Goal: Subscribe to service/newsletter

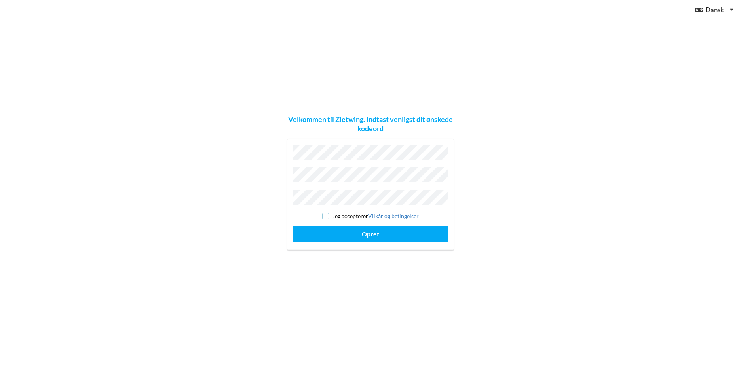
click at [326, 214] on input "checkbox" at bounding box center [325, 216] width 7 height 7
checkbox input "true"
click at [332, 231] on button "Opret" at bounding box center [370, 234] width 155 height 16
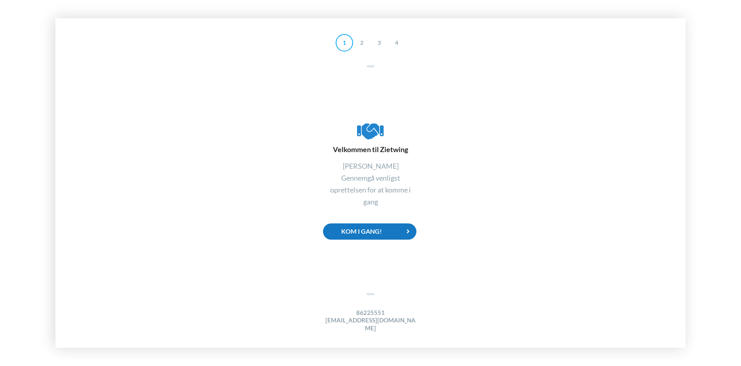
click at [398, 240] on div "Kom i gang!" at bounding box center [369, 231] width 93 height 16
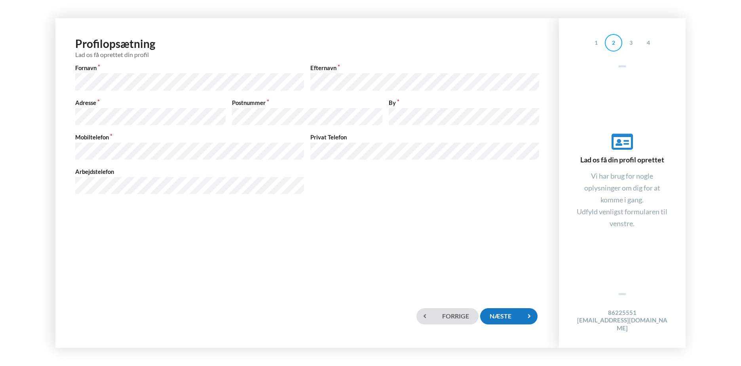
click at [525, 316] on icon at bounding box center [529, 316] width 16 height 16
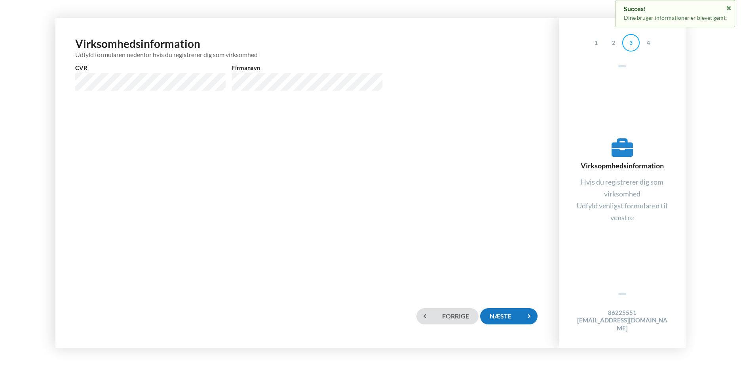
click at [498, 316] on div "Næste" at bounding box center [508, 316] width 57 height 16
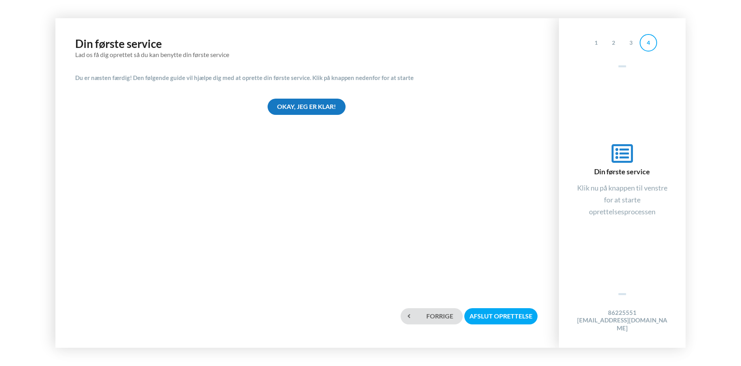
click at [325, 108] on div "Okay, jeg er klar!" at bounding box center [307, 107] width 78 height 16
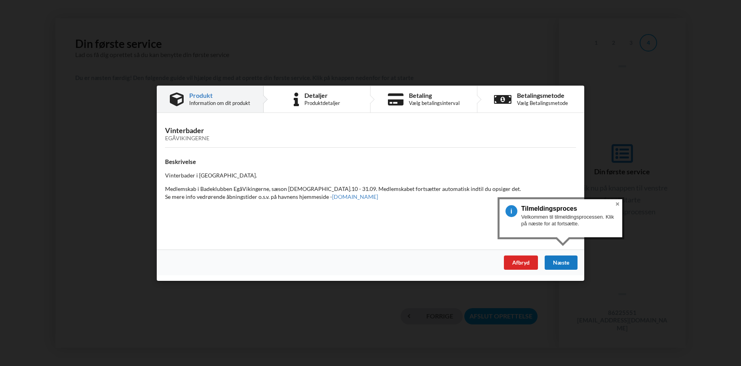
click at [551, 263] on div "Næste" at bounding box center [561, 262] width 33 height 14
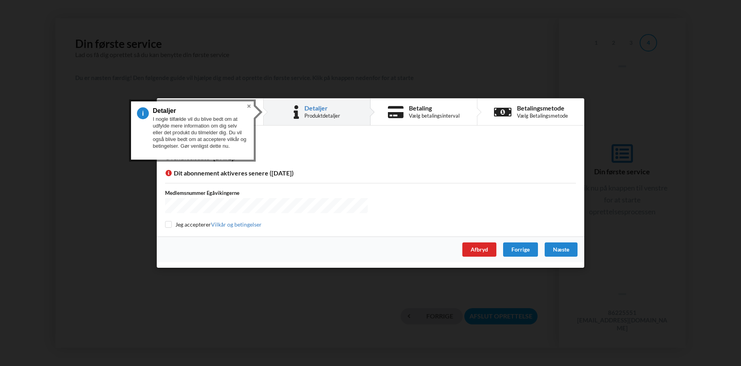
click at [249, 105] on button "Close" at bounding box center [249, 106] width 10 height 10
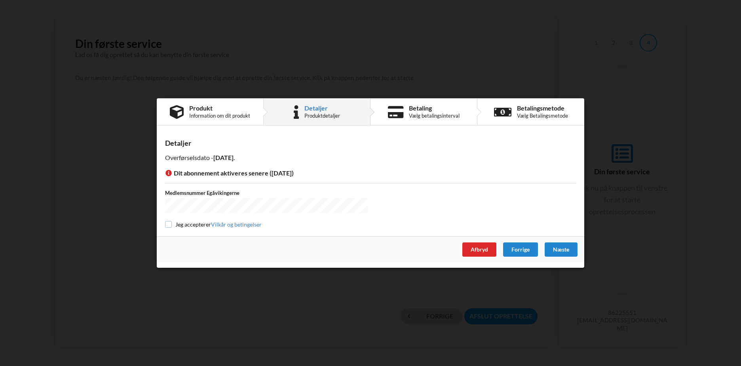
click at [168, 222] on input "checkbox" at bounding box center [168, 224] width 7 height 7
checkbox input "true"
click at [560, 251] on div "Næste" at bounding box center [561, 249] width 33 height 14
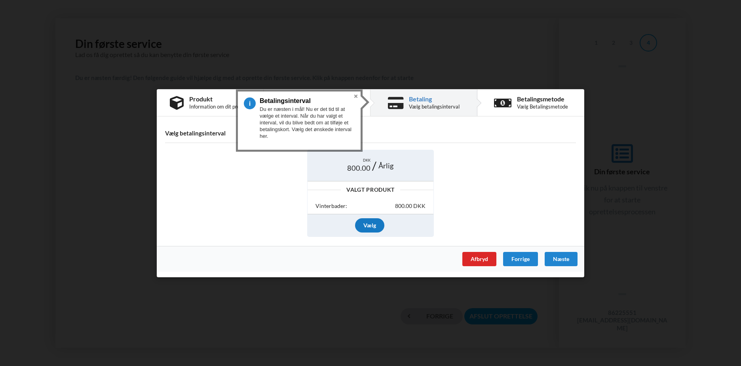
click at [367, 223] on div "Vælg" at bounding box center [369, 225] width 29 height 14
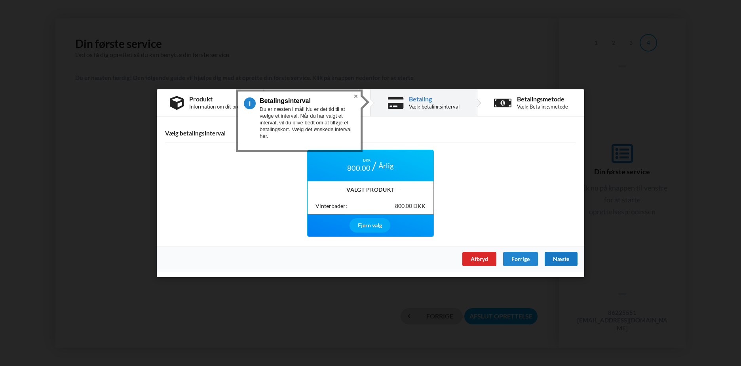
click at [557, 261] on div "Næste" at bounding box center [561, 259] width 33 height 14
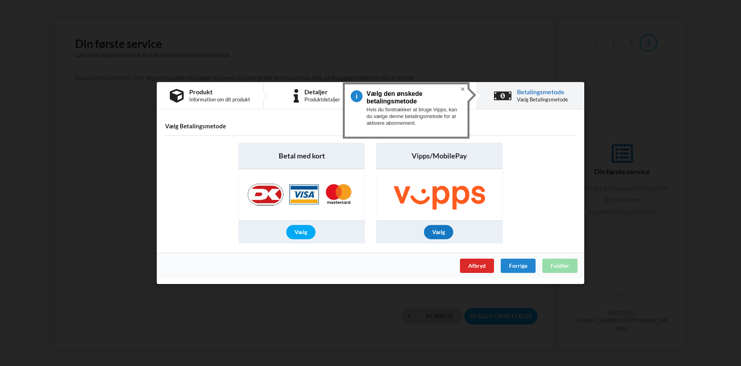
click at [446, 228] on div "Vælg" at bounding box center [438, 232] width 29 height 14
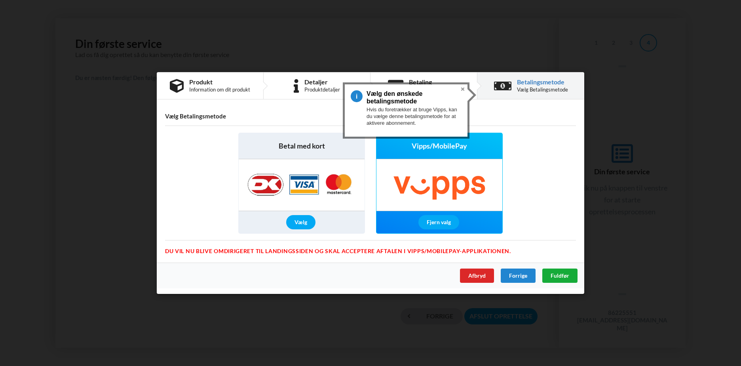
click at [555, 279] on div "Fuldfør" at bounding box center [560, 276] width 35 height 14
click at [559, 273] on span "Fuldfør" at bounding box center [560, 275] width 19 height 7
click at [462, 88] on button "Close" at bounding box center [463, 89] width 10 height 10
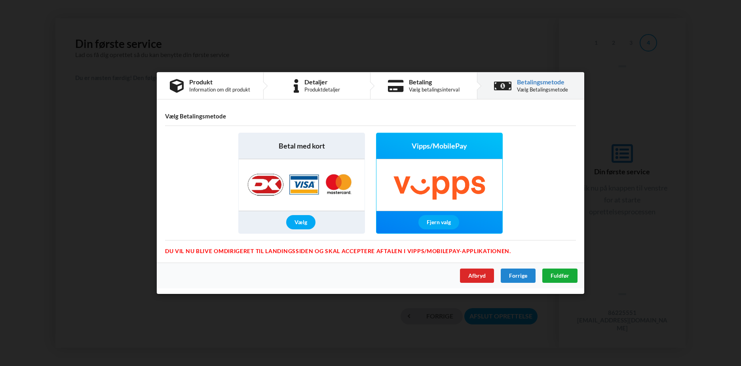
click at [566, 276] on span "Fuldfør" at bounding box center [560, 275] width 19 height 7
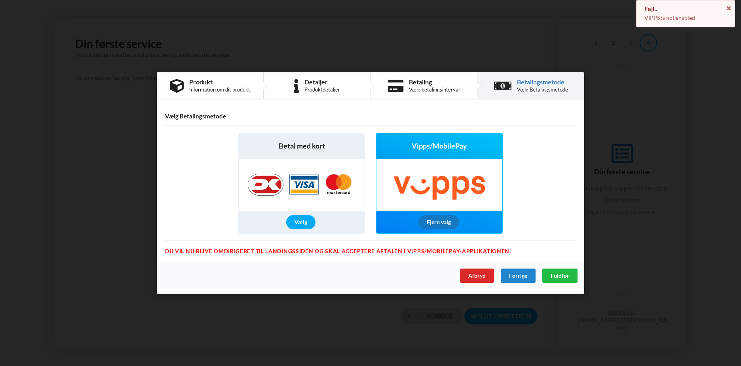
click at [431, 224] on div "Fjern valg" at bounding box center [439, 222] width 41 height 14
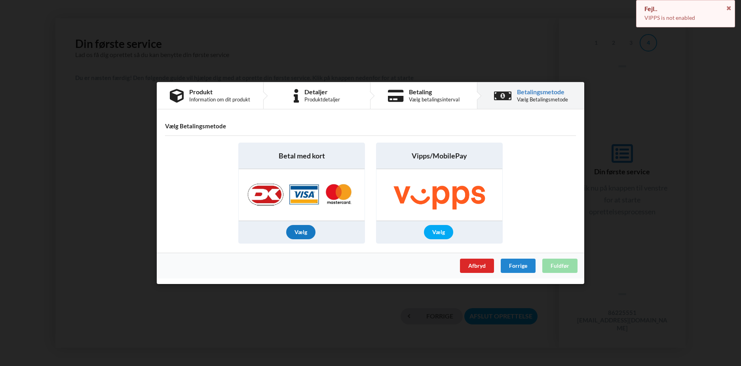
click at [301, 230] on div "Vælg" at bounding box center [300, 232] width 29 height 14
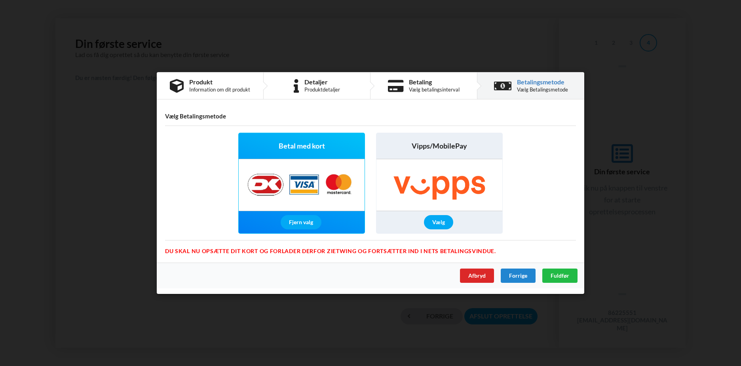
click at [557, 268] on div "Afbryd Forrige Fuldfør" at bounding box center [371, 276] width 428 height 26
click at [557, 271] on div "Fuldfør" at bounding box center [560, 276] width 35 height 14
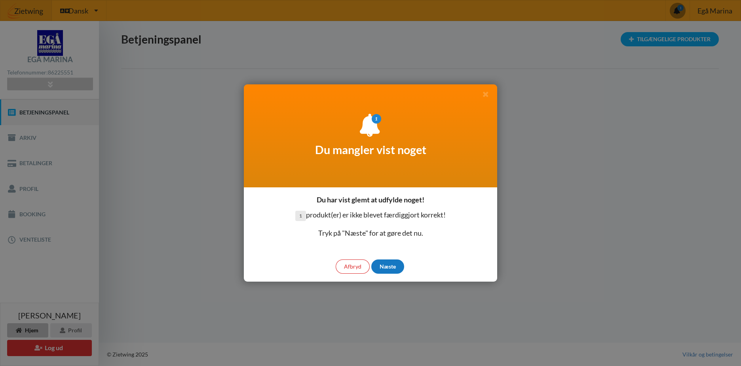
click at [384, 265] on div "Næste" at bounding box center [388, 266] width 33 height 14
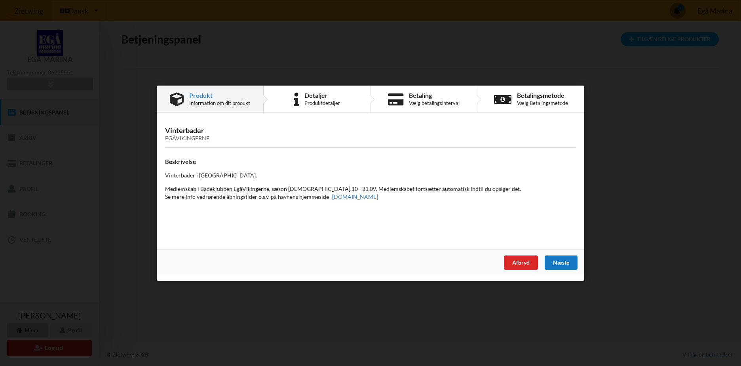
click at [562, 262] on div "Næste" at bounding box center [561, 262] width 33 height 14
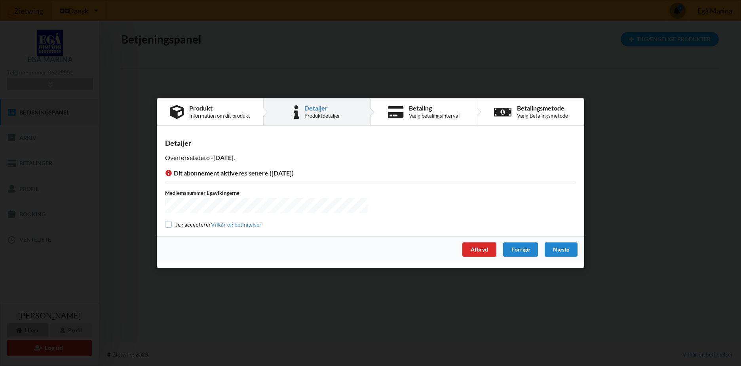
click at [166, 221] on input "checkbox" at bounding box center [168, 224] width 7 height 7
checkbox input "true"
click at [560, 249] on div "Næste" at bounding box center [561, 249] width 33 height 14
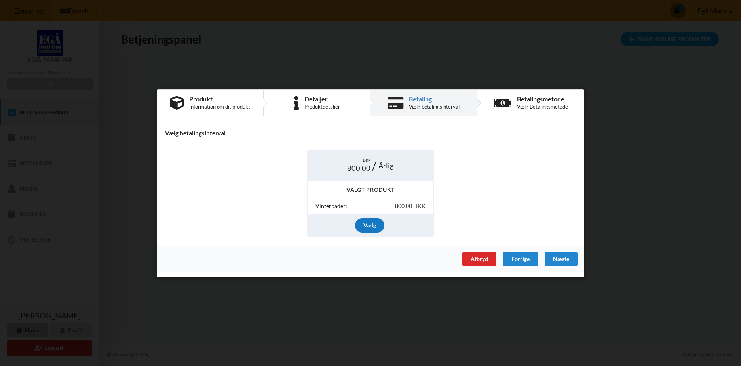
click at [369, 221] on div "Vælg" at bounding box center [369, 225] width 29 height 14
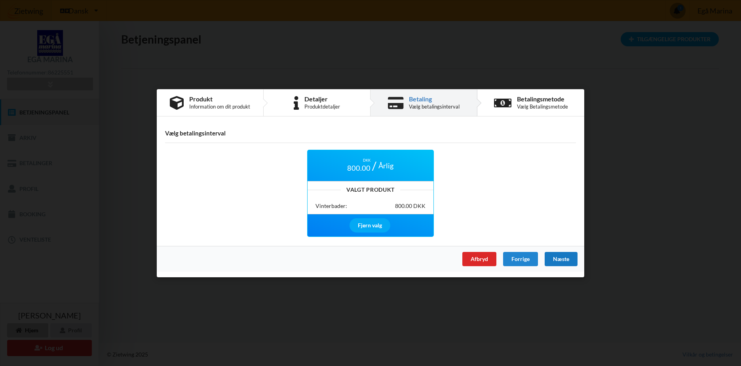
click at [563, 259] on div "Næste" at bounding box center [561, 259] width 33 height 14
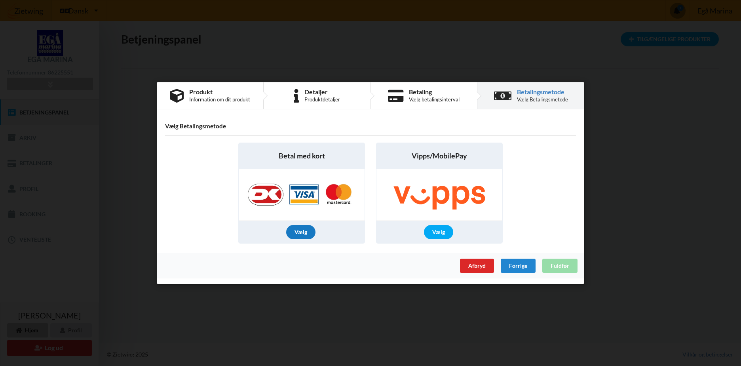
click at [303, 235] on div "Vælg" at bounding box center [300, 232] width 29 height 14
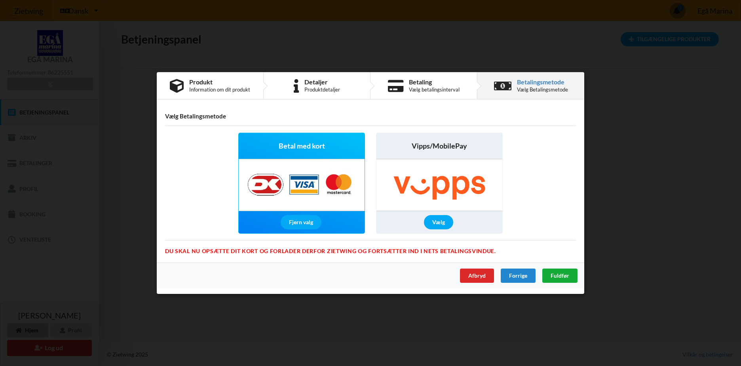
click at [567, 280] on div "Fuldfør" at bounding box center [560, 276] width 35 height 14
